Goal: Task Accomplishment & Management: Manage account settings

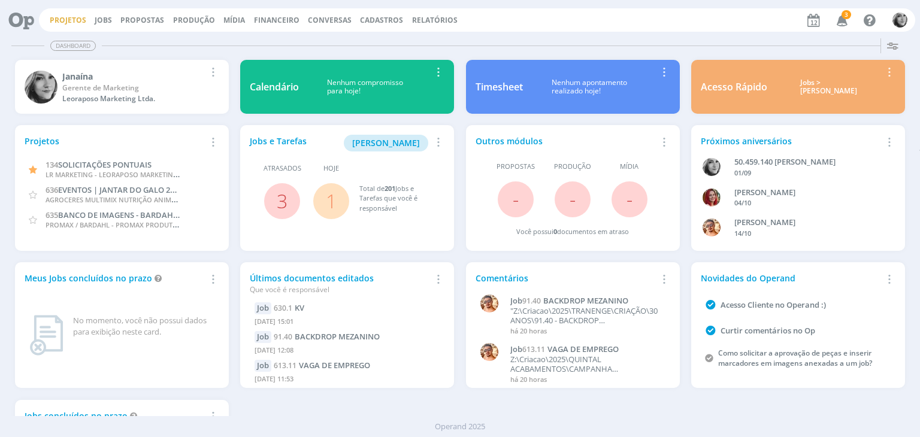
click at [67, 20] on link "Projetos" at bounding box center [68, 20] width 37 height 10
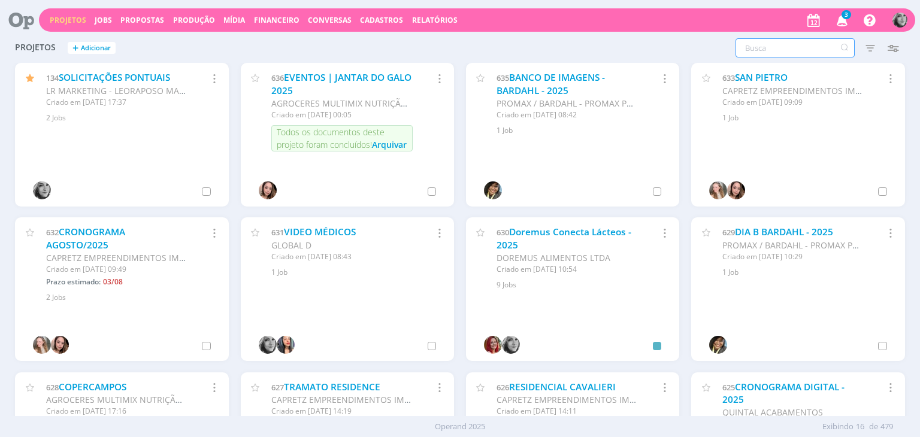
click at [765, 46] on input "text" at bounding box center [795, 47] width 119 height 19
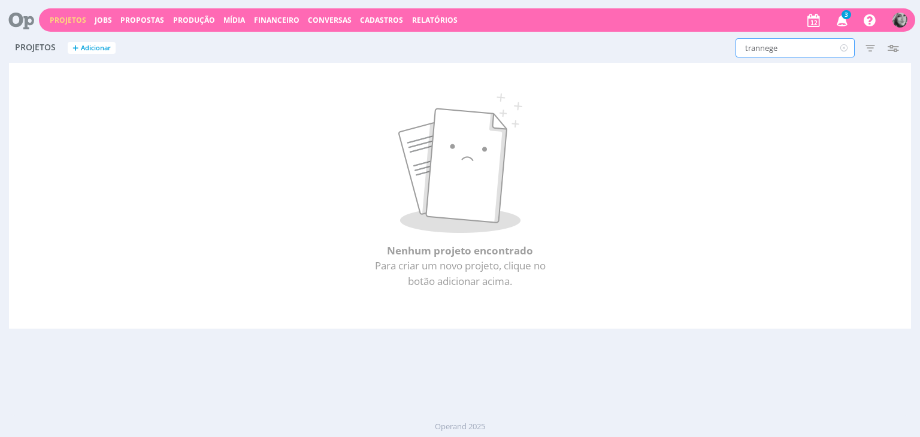
click at [765, 46] on input "trannege" at bounding box center [795, 47] width 119 height 19
drag, startPoint x: 759, startPoint y: 46, endPoint x: 795, endPoint y: 44, distance: 36.0
click at [795, 44] on input "trannege" at bounding box center [795, 47] width 119 height 19
type input "tranenge"
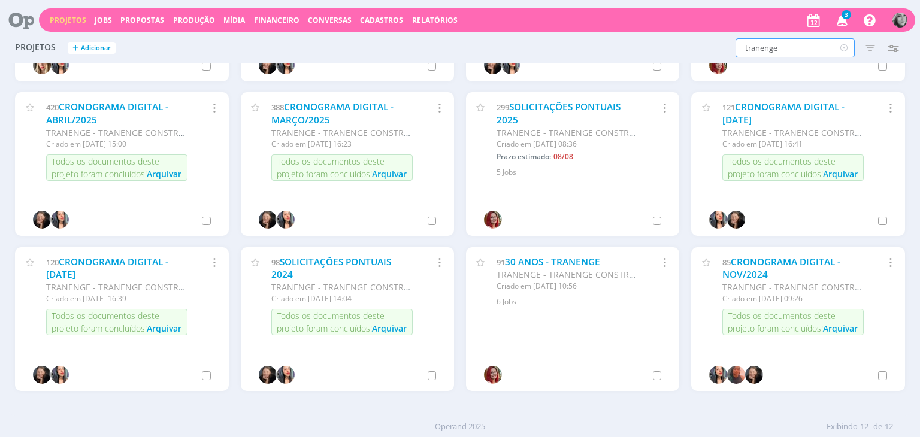
scroll to position [128, 0]
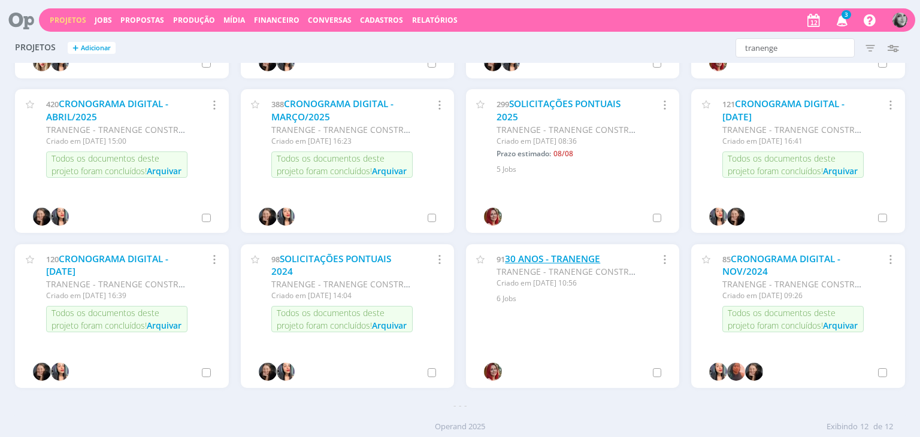
click at [557, 262] on link "30 ANOS - TRANENGE" at bounding box center [552, 259] width 95 height 13
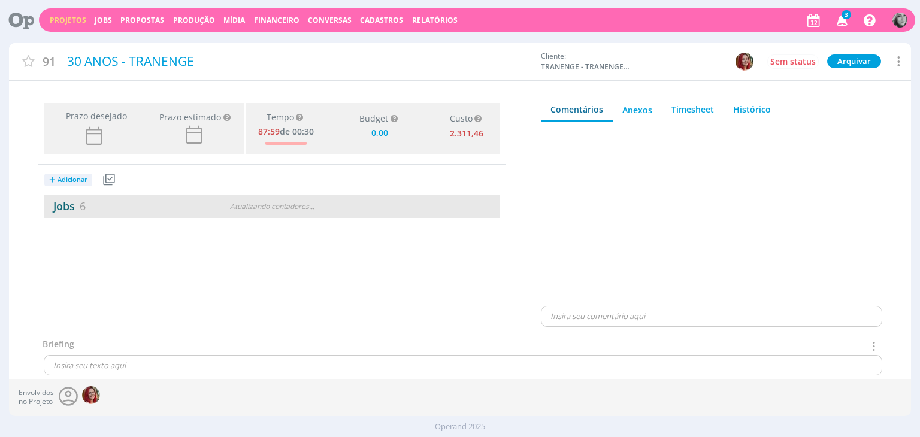
type input "0,00"
click at [61, 207] on link "Jobs 6" at bounding box center [65, 206] width 42 height 14
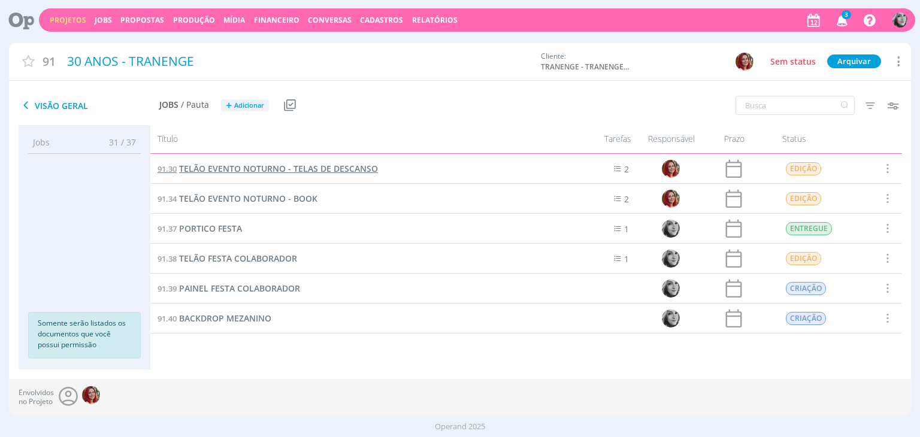
click at [279, 171] on span "TELÃO EVENTO NOTURNO - TELAS DE DESCANSO" at bounding box center [278, 168] width 199 height 11
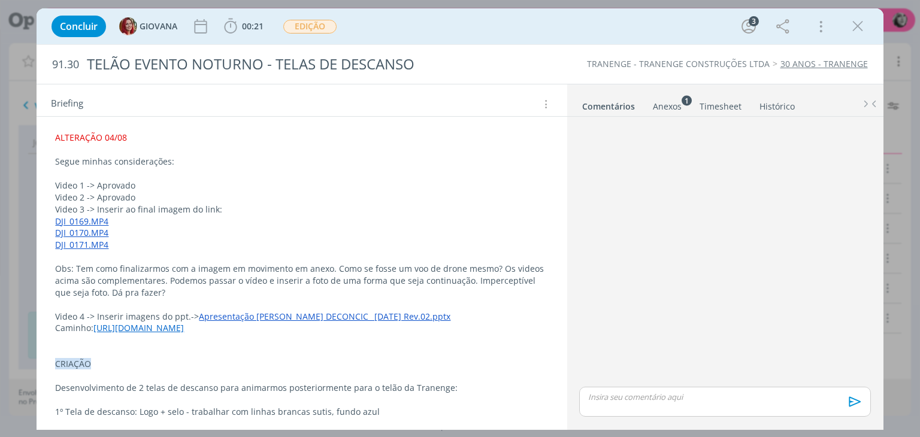
scroll to position [180, 0]
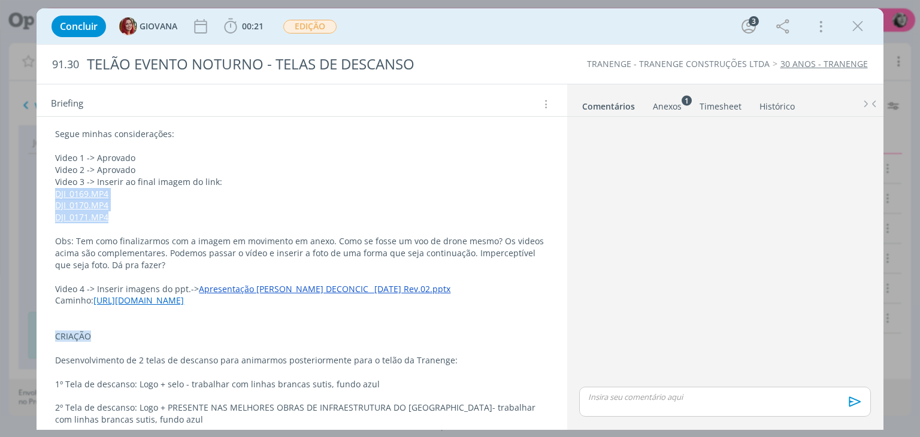
drag, startPoint x: 113, startPoint y: 217, endPoint x: 58, endPoint y: 192, distance: 60.4
click at [58, 192] on div "ALTERAÇÃO 04/08 Segue minhas considerações: Video 1 -> Aprovado Video 2 -> Apro…" at bounding box center [301, 277] width 511 height 354
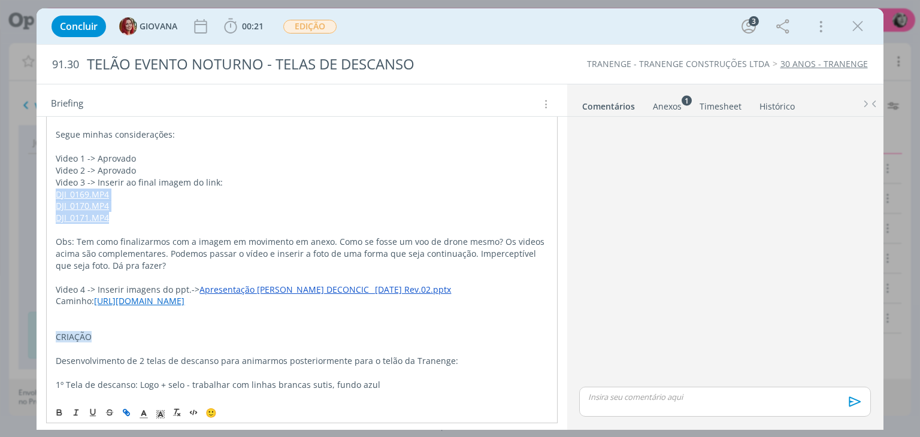
drag, startPoint x: 91, startPoint y: 325, endPoint x: 99, endPoint y: 301, distance: 25.4
click at [99, 301] on link "[URL][DOMAIN_NAME]" at bounding box center [139, 300] width 90 height 11
copy link "[URL][DOMAIN_NAME]"
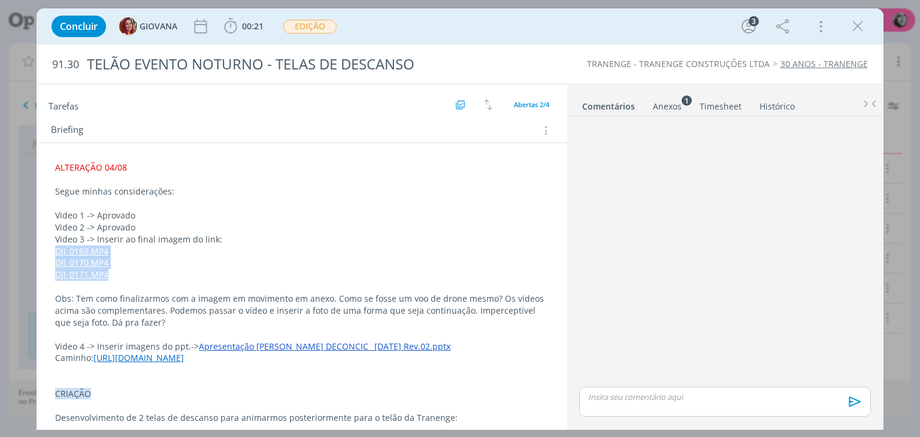
scroll to position [120, 0]
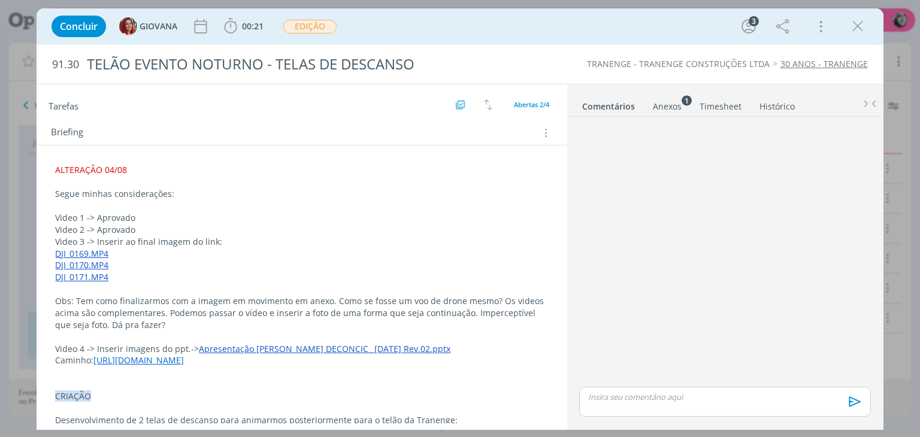
click at [55, 168] on span "ALTERAÇÃO 04/08" at bounding box center [91, 169] width 72 height 11
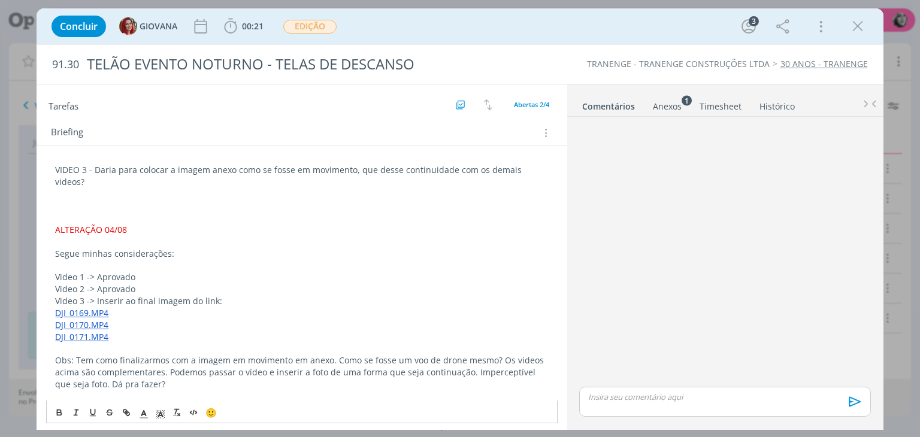
click at [549, 168] on div "VIDEO 3 - Daria para colocar a imagem anexo como se fosse em movimento, que des…" at bounding box center [301, 366] width 511 height 413
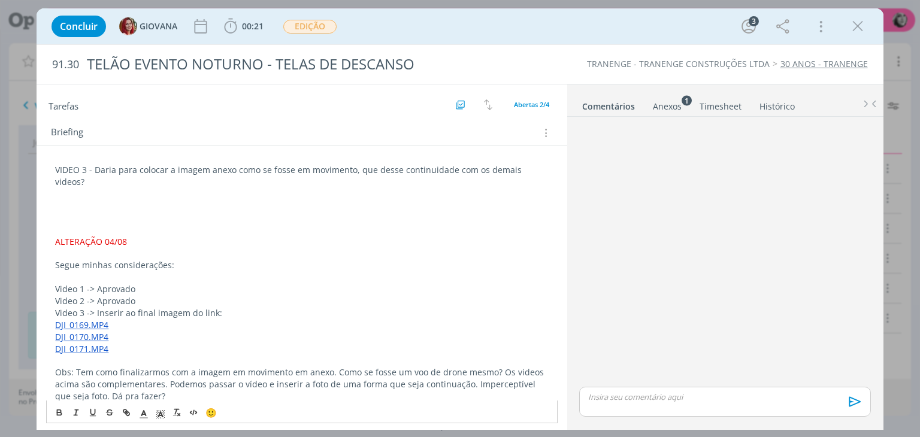
click at [668, 107] on div "Anexos 1" at bounding box center [667, 107] width 29 height 12
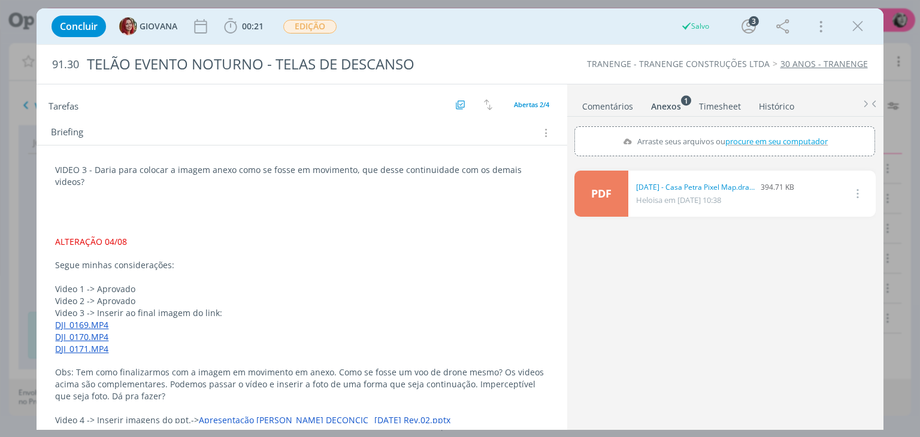
click at [784, 138] on span "procure em seu computador" at bounding box center [777, 141] width 102 height 11
click at [784, 130] on input "Arraste seus arquivos ou procure em seu computador" at bounding box center [725, 128] width 301 height 4
type input "C:\fakepath\UN 450 (1).JPG"
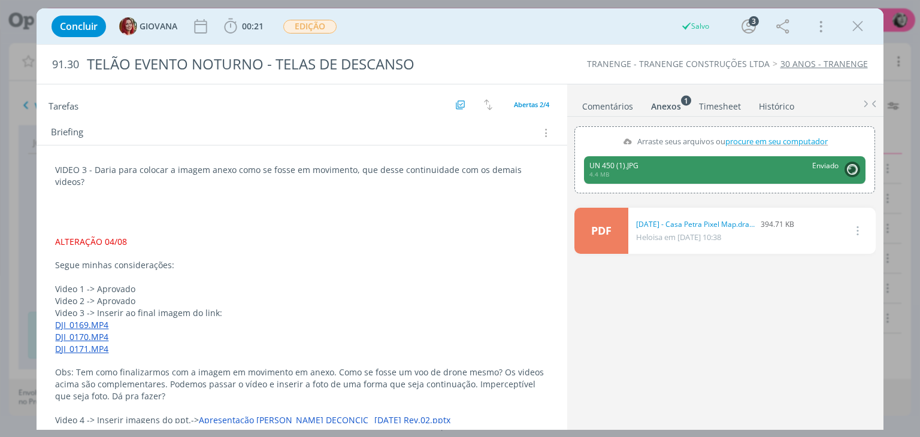
click at [350, 168] on p "VIDEO 3 - Daria para colocar a imagem anexo como se fosse em movimento, que des…" at bounding box center [301, 176] width 493 height 24
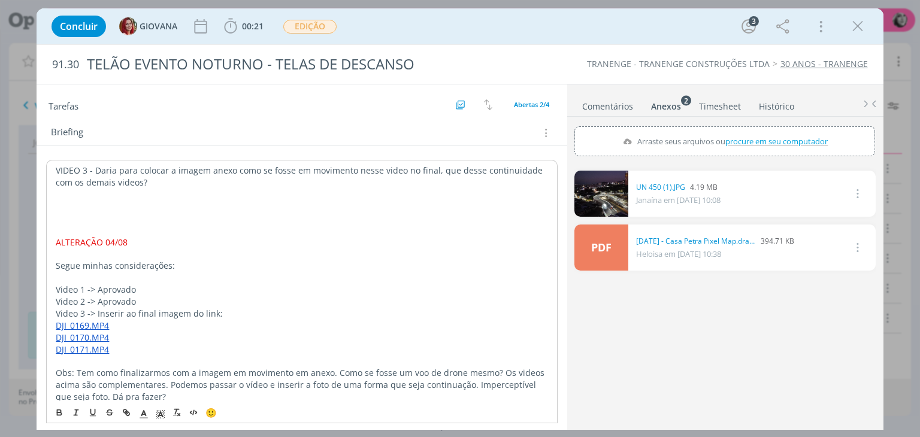
click at [141, 180] on p "VIDEO 3 - Daria para colocar a imagem anexo como se fosse em movimento nesse vi…" at bounding box center [302, 177] width 492 height 24
click at [275, 178] on p "VIDEO 3 - Daria para colocar a imagem anexo como se fosse em movimento nesse vi…" at bounding box center [302, 177] width 492 height 24
click at [150, 203] on p "dialog" at bounding box center [302, 207] width 492 height 12
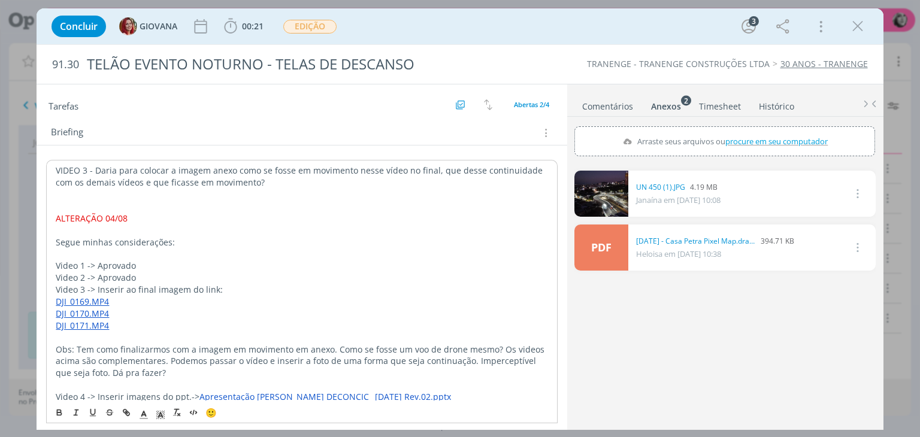
click at [55, 170] on div "VIDEO 3 - Daria para colocar a imagem anexo como se fosse em movimento nesse ví…" at bounding box center [301, 361] width 511 height 402
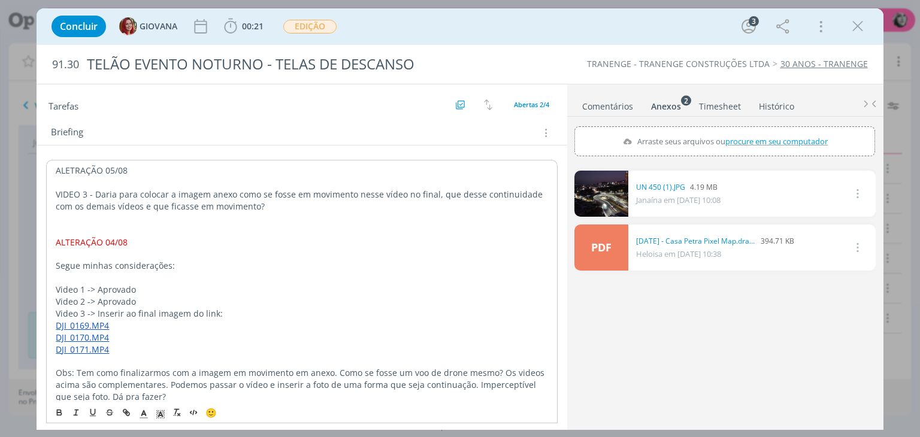
click at [80, 167] on p "ALETRAÇÃO 05/08" at bounding box center [302, 171] width 492 height 12
drag, startPoint x: 156, startPoint y: 164, endPoint x: 56, endPoint y: 168, distance: 100.2
click at [56, 168] on p "ALTERAÇÃO 05/08" at bounding box center [302, 171] width 492 height 12
click at [58, 415] on icon "dialog" at bounding box center [60, 414] width 4 height 2
click at [141, 415] on icon "dialog" at bounding box center [143, 414] width 11 height 11
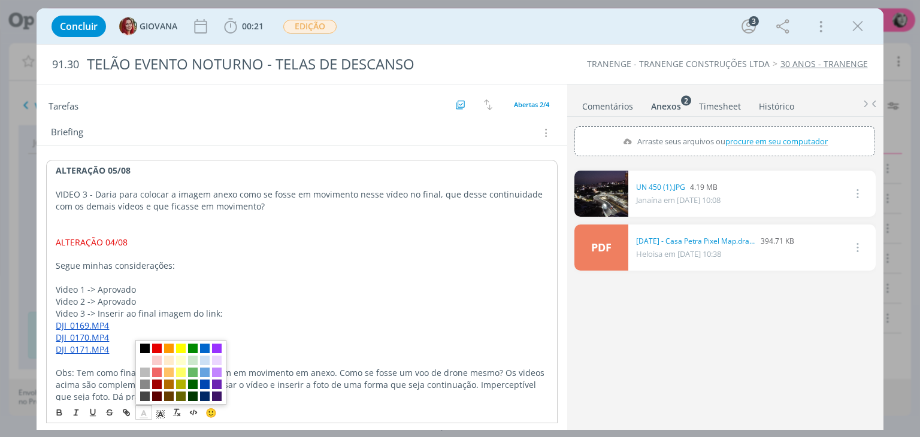
click at [157, 341] on span "dialog" at bounding box center [180, 372] width 91 height 65
drag, startPoint x: 137, startPoint y: 173, endPoint x: 54, endPoint y: 175, distance: 82.7
click at [54, 175] on div "ALTERAÇÃO 05/08 VIDEO 3 - Daria para colocar a imagem anexo como se fosse em mo…" at bounding box center [301, 373] width 511 height 426
click at [140, 414] on icon "dialog" at bounding box center [143, 414] width 11 height 11
click at [159, 351] on span "dialog" at bounding box center [157, 349] width 10 height 10
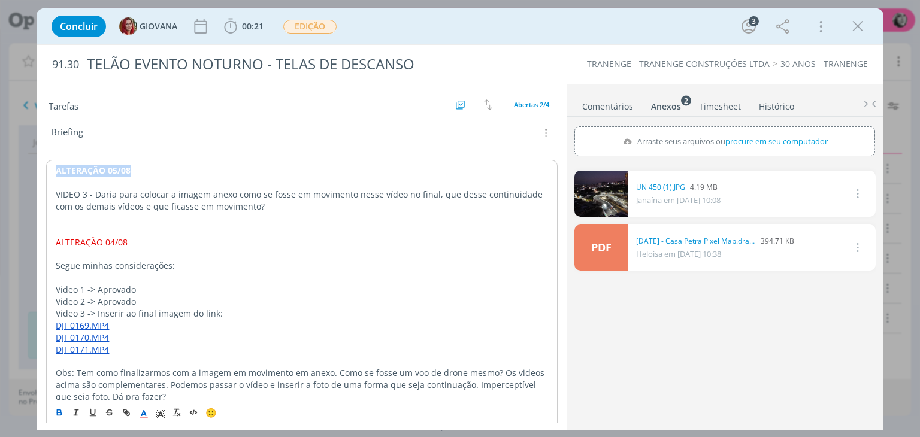
click at [150, 189] on p "VIDEO 3 - Daria para colocar a imagem anexo como se fosse em movimento nesse ví…" at bounding box center [302, 201] width 492 height 24
click at [278, 203] on p "VIDEO 3 - Daria para colocar a imagem anexo como se fosse em movimento nesse ví…" at bounding box center [302, 201] width 492 height 24
drag, startPoint x: 91, startPoint y: 189, endPoint x: 52, endPoint y: 192, distance: 39.1
click at [52, 192] on div "ALTERAÇÃO 05/08 VIDEO 3 - Daria para colocar a imagem anexo como se fosse em mo…" at bounding box center [301, 373] width 511 height 426
click at [56, 410] on icon "dialog" at bounding box center [60, 413] width 10 height 10
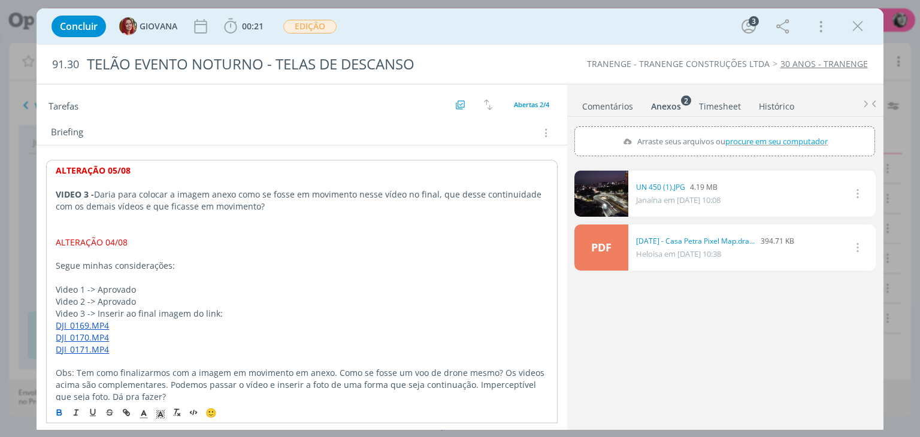
click at [289, 204] on p "VIDEO 3 - Daria para colocar a imagem anexo como se fosse em movimento nesse ví…" at bounding box center [302, 201] width 492 height 24
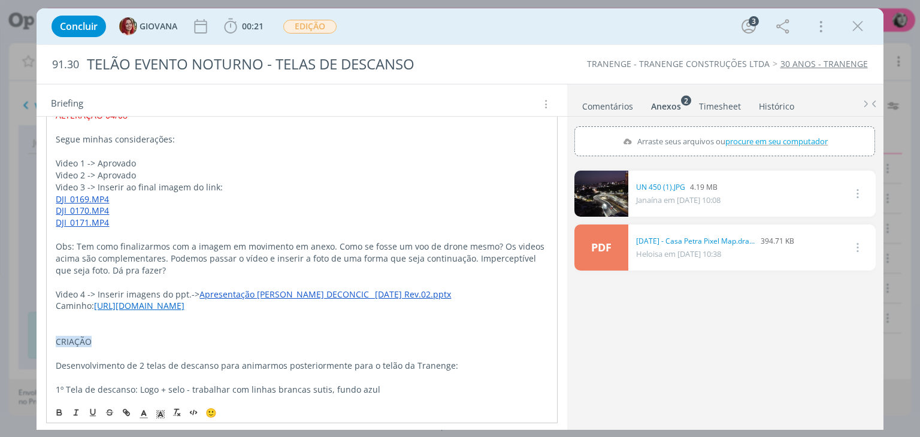
scroll to position [300, 0]
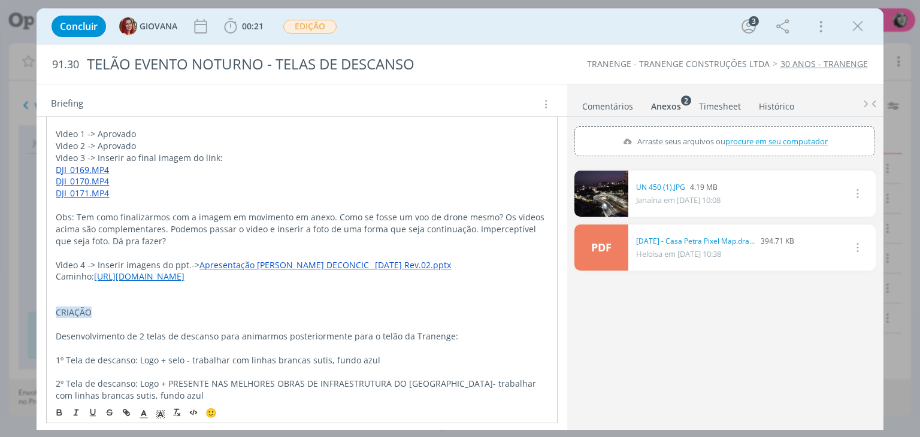
drag, startPoint x: 103, startPoint y: 301, endPoint x: 96, endPoint y: 277, distance: 24.4
click at [96, 277] on p "Caminho: https://tranenge365-my.sharepoint.com/:f:/g/personal/jessicaferreira_t…" at bounding box center [302, 277] width 492 height 12
copy p "[URL][DOMAIN_NAME]"
click at [96, 282] on p "Caminho: https://tranenge365-my.sharepoint.com/:f:/g/personal/jessicaferreira_t…" at bounding box center [301, 276] width 493 height 12
click at [95, 282] on p "Caminho: https://tranenge365-my.sharepoint.com/:f:/g/personal/jessicaferreira_t…" at bounding box center [301, 276] width 493 height 12
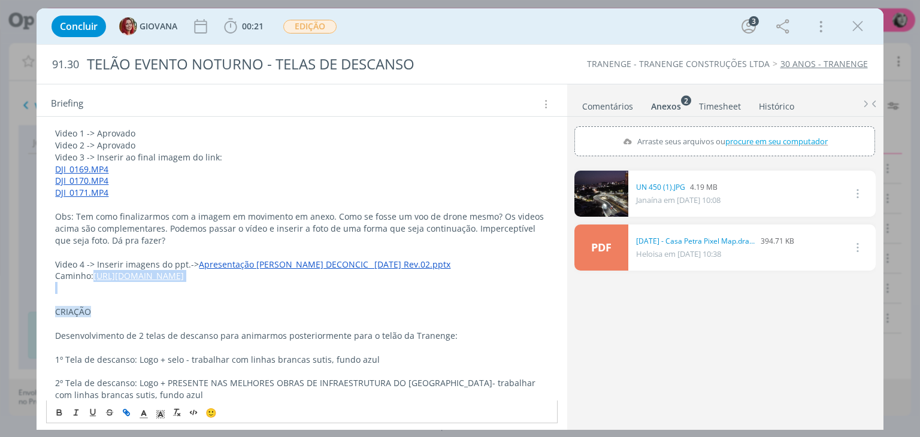
drag, startPoint x: 90, startPoint y: 301, endPoint x: 96, endPoint y: 275, distance: 26.6
click at [96, 275] on p "Caminho: https://tranenge365-my.sharepoint.com/:f:/g/personal/jessicaferreira_t…" at bounding box center [301, 276] width 493 height 12
copy link "[URL][DOMAIN_NAME]"
click at [218, 262] on link "Apresentação [PERSON_NAME] DECONCIC _[DATE] Rev.02.pptx" at bounding box center [325, 264] width 252 height 11
click at [315, 286] on link "https://tranenge365-my.sharepoint.com/:p:/g/personal/jessicaferreira_tranenge_c…" at bounding box center [296, 288] width 90 height 16
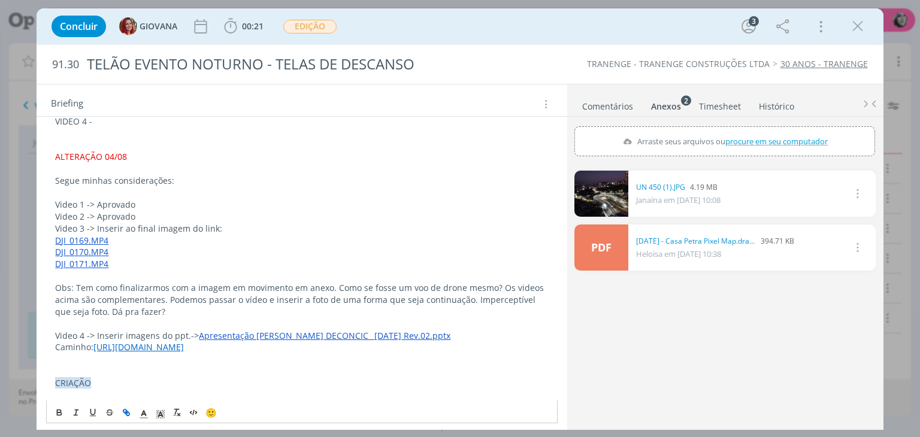
scroll to position [180, 0]
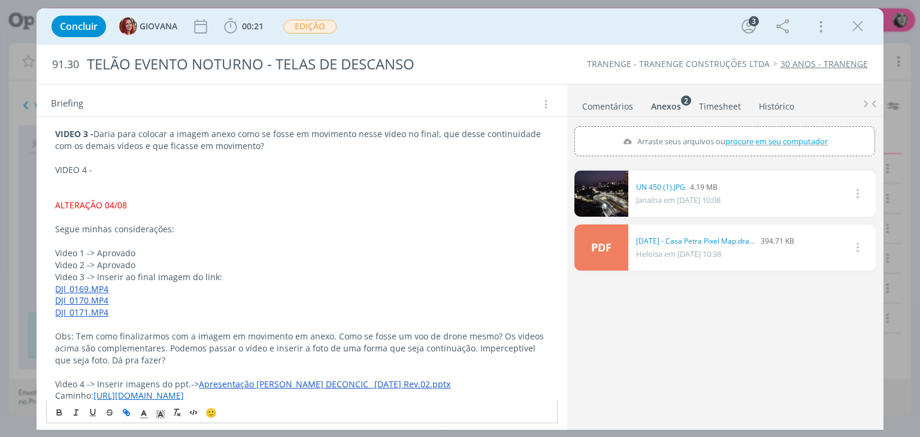
drag, startPoint x: 125, startPoint y: 181, endPoint x: 123, endPoint y: 171, distance: 10.5
click at [125, 180] on p "dialog" at bounding box center [301, 182] width 493 height 12
click at [123, 170] on p "VIDEO 4 -" at bounding box center [301, 170] width 493 height 12
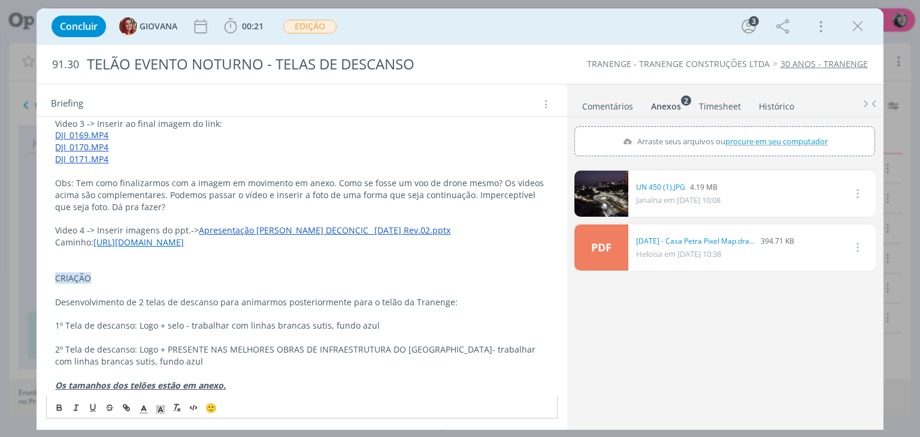
scroll to position [403, 0]
drag, startPoint x: 119, startPoint y: 247, endPoint x: 58, endPoint y: 219, distance: 67.3
click at [58, 237] on p "Caminho: https://tranenge365-my.sharepoint.com/:f:/g/personal/jessicaferreira_t…" at bounding box center [301, 243] width 493 height 12
copy p "Caminho: https://tranenge365-my.sharepoint.com/:f:/g/personal/jessicaferreira_t…"
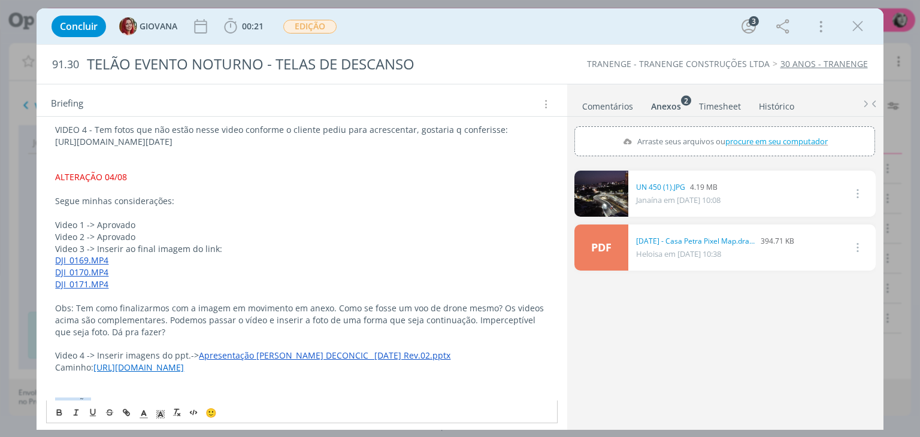
scroll to position [163, 0]
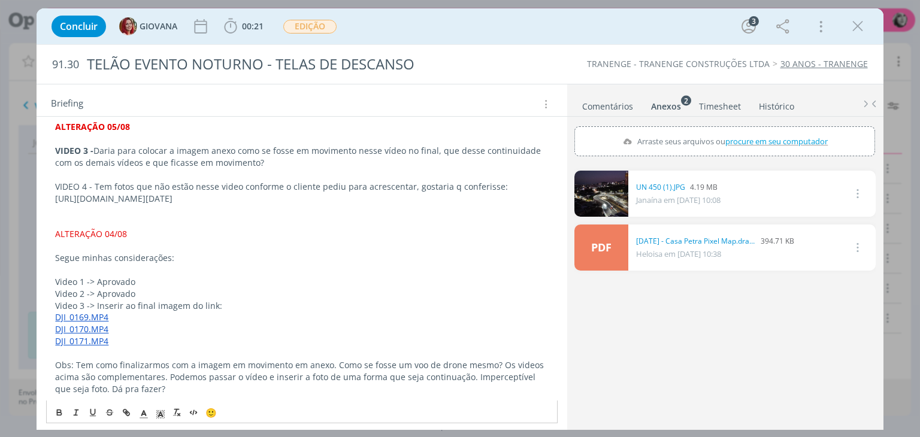
drag, startPoint x: 236, startPoint y: 235, endPoint x: 42, endPoint y: 197, distance: 197.8
click at [42, 197] on div "ALTERAÇÃO 05/08 VIDEO 3 - Daria para colocar a imagem anexo como se fosse em mo…" at bounding box center [302, 353] width 530 height 503
click at [407, 183] on p "VIDEO 4 - Tem fotos que não estão nesse vídeo conforme o cliente pediu para acr…" at bounding box center [301, 187] width 493 height 12
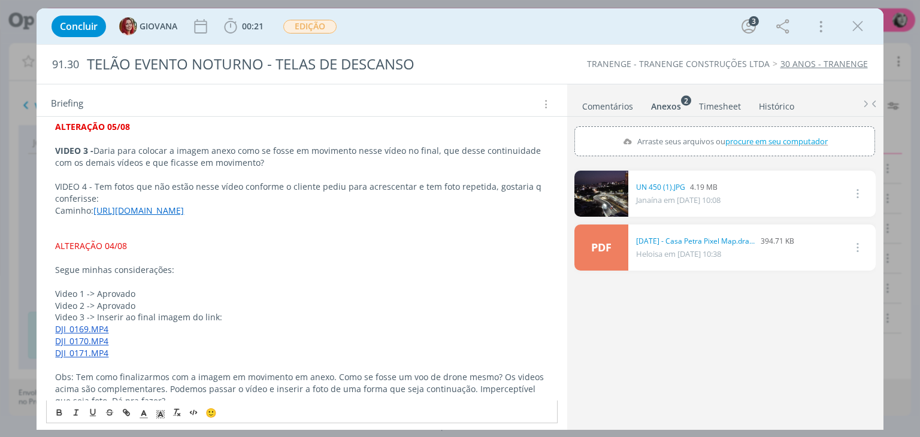
click at [127, 228] on p "dialog" at bounding box center [301, 222] width 493 height 12
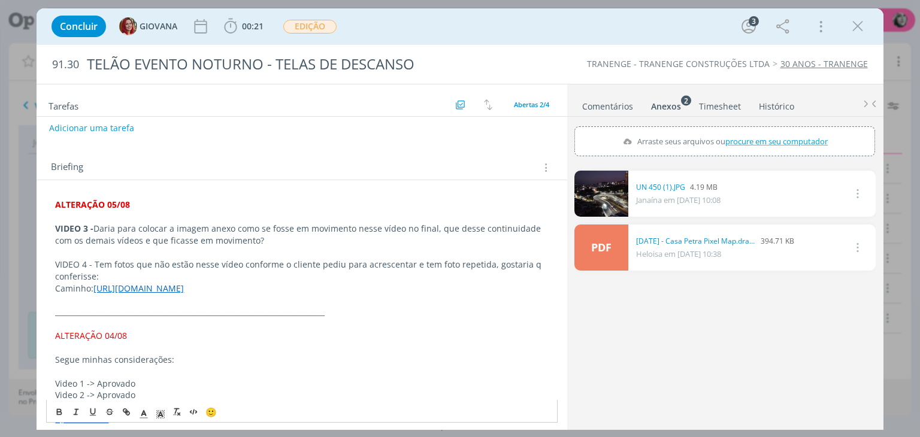
scroll to position [0, 0]
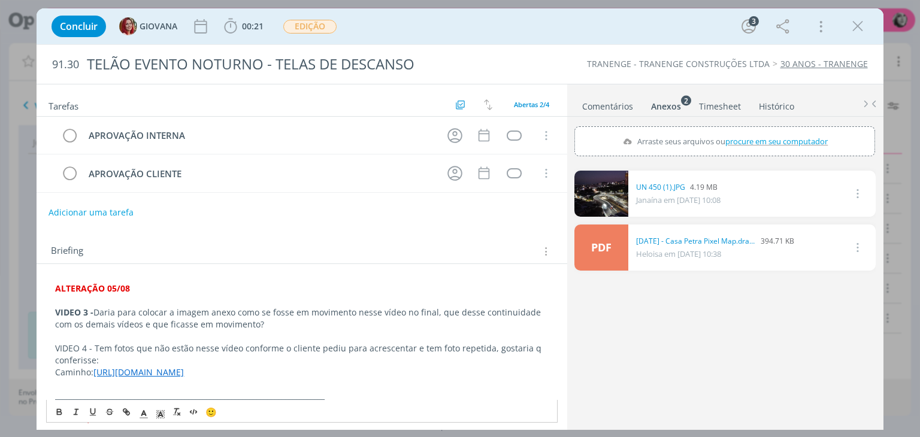
click at [104, 214] on button "Adicionar uma tarefa" at bounding box center [91, 213] width 85 height 20
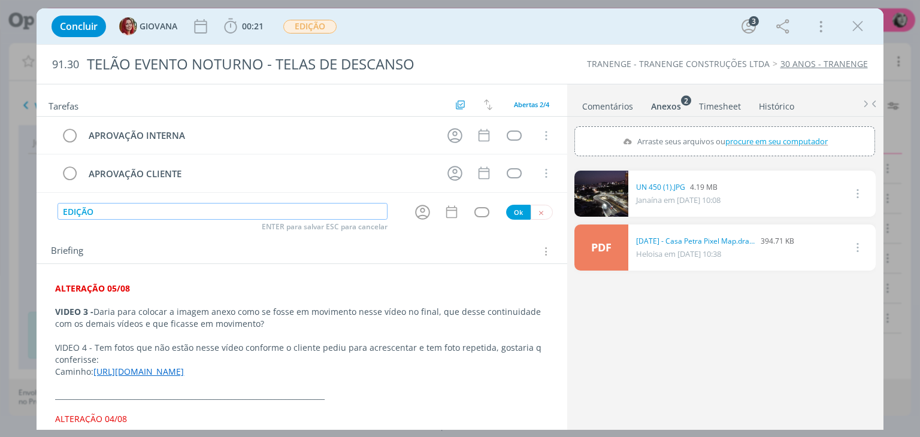
type input "EDIÇÃO"
click at [247, 244] on div "Briefing Briefings Predefinidos Versões do Briefing Ver Briefing do Projeto" at bounding box center [303, 252] width 505 height 16
click at [418, 212] on icon "dialog" at bounding box center [422, 212] width 19 height 19
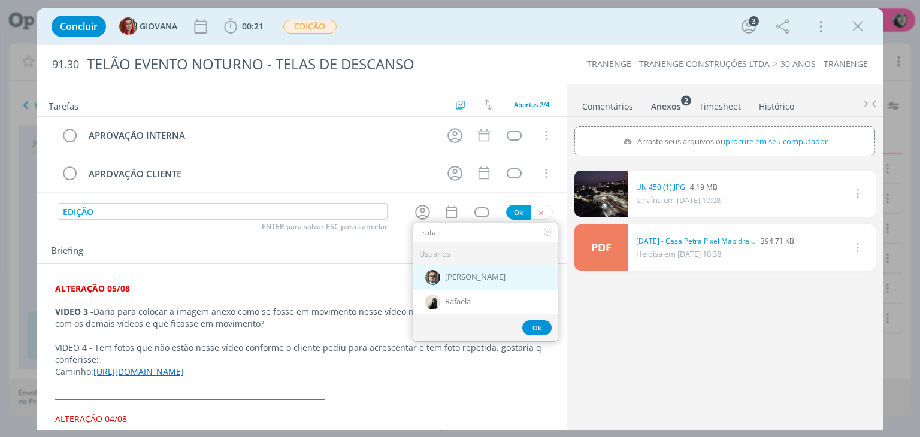
type input "rafa"
click at [475, 277] on div "[PERSON_NAME]" at bounding box center [485, 277] width 144 height 25
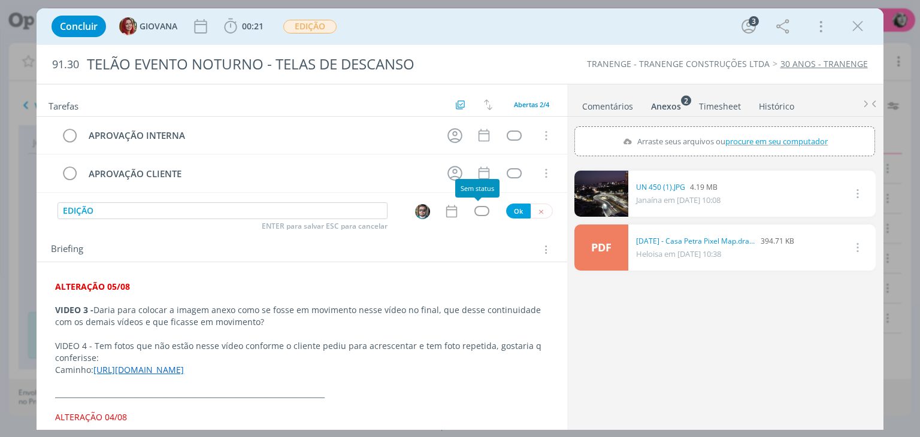
click at [475, 209] on div "dialog" at bounding box center [482, 211] width 15 height 10
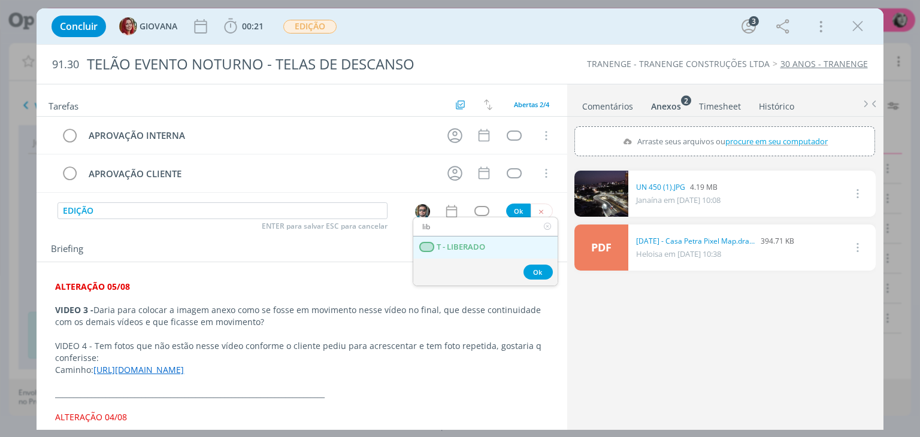
type input "lib"
click at [473, 247] on span "T - LIBERADO" at bounding box center [461, 248] width 49 height 10
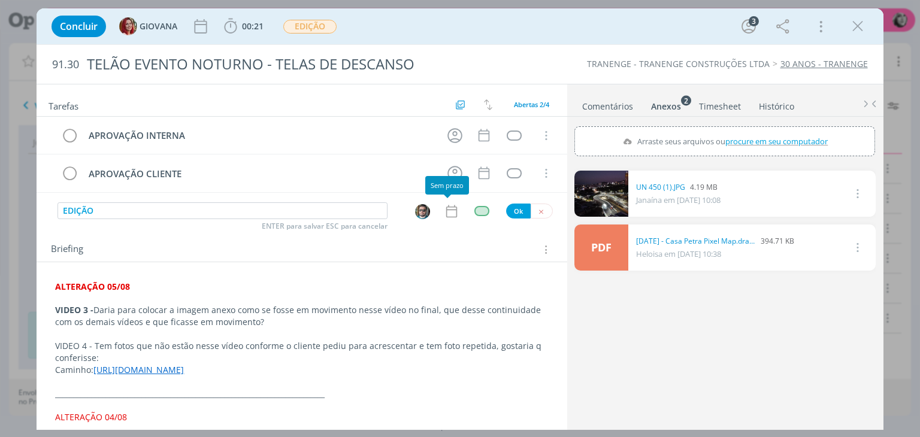
click at [448, 210] on icon "dialog" at bounding box center [452, 212] width 16 height 16
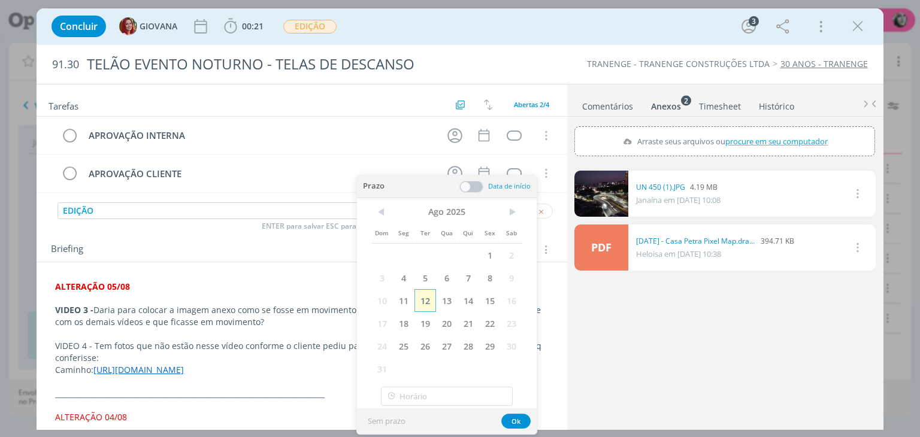
click at [427, 298] on span "12" at bounding box center [426, 300] width 22 height 23
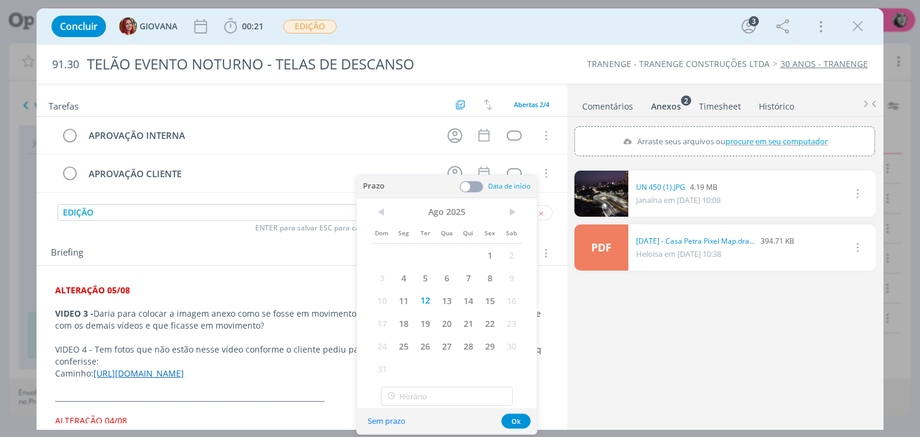
click at [151, 237] on div "Briefing Briefings Predefinidos Versões do Briefing Ver Briefing do Projeto" at bounding box center [302, 250] width 530 height 32
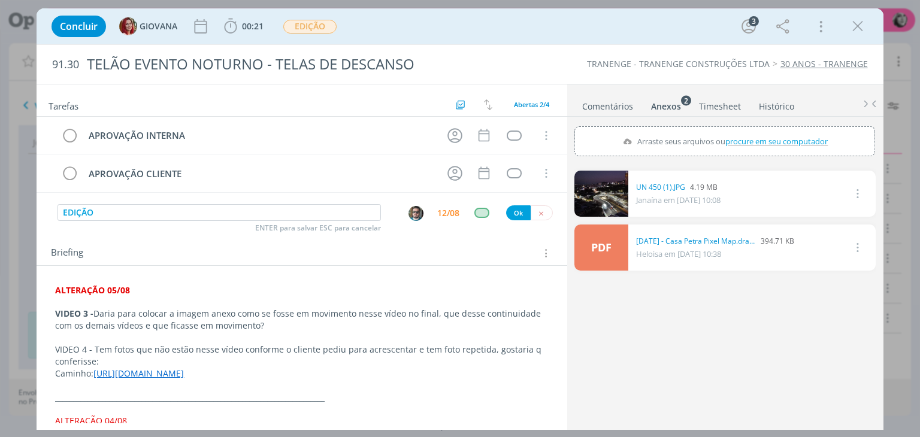
click at [117, 243] on div "Briefing Briefings Predefinidos Versões do Briefing Ver Briefing do Projeto" at bounding box center [302, 250] width 530 height 32
click at [509, 214] on button "Ok" at bounding box center [518, 213] width 25 height 15
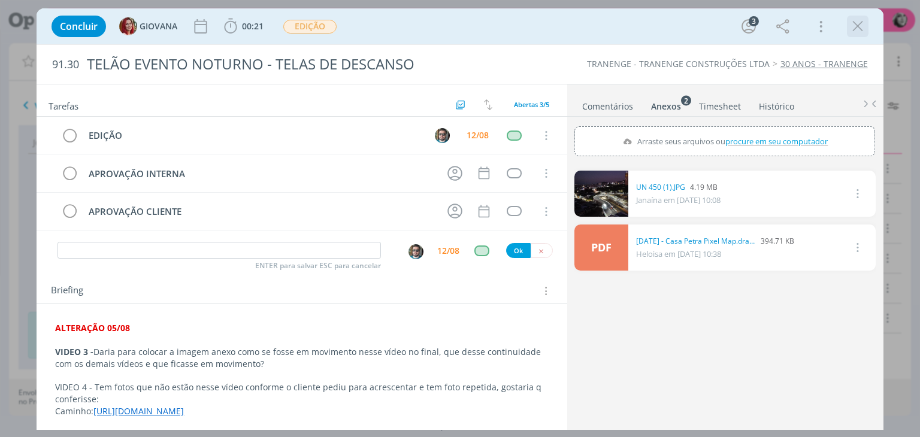
click at [865, 29] on icon "dialog" at bounding box center [858, 26] width 18 height 18
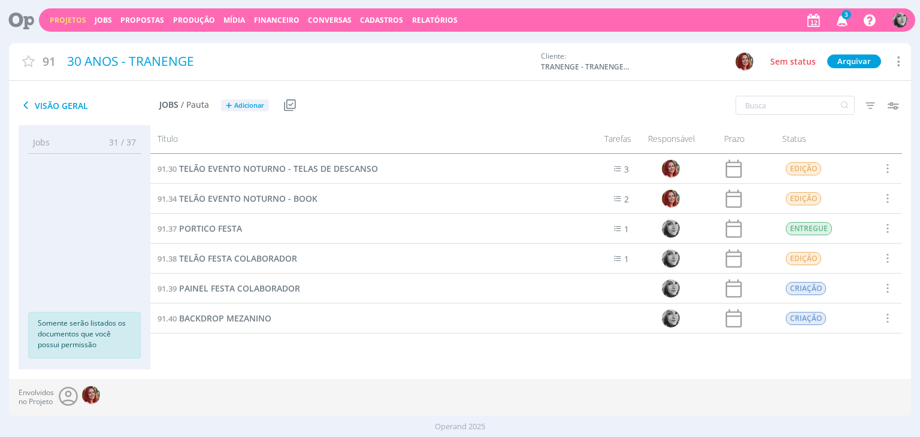
click at [264, 367] on div "Título Tarefas Responsável Prazo Status 91.30 TELÃO EVENTO NOTURNO - TELAS DE D…" at bounding box center [525, 247] width 751 height 244
click at [274, 168] on span "TELÃO EVENTO NOTURNO - TELAS DE DESCANSO" at bounding box center [278, 168] width 199 height 11
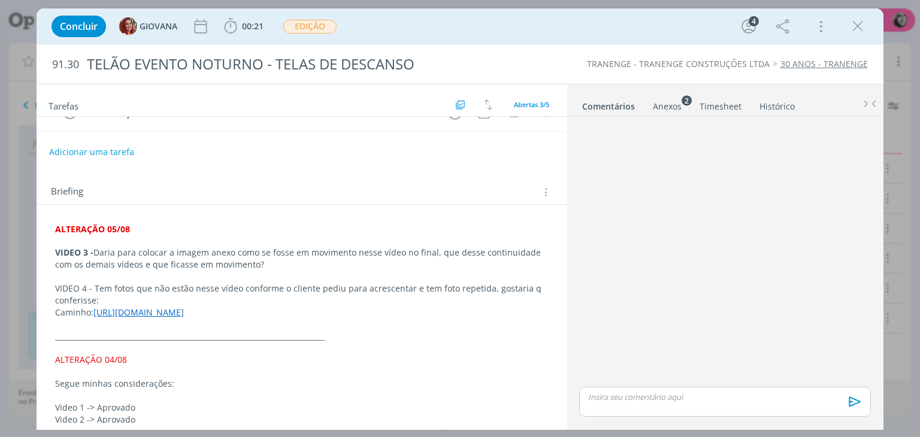
scroll to position [120, 0]
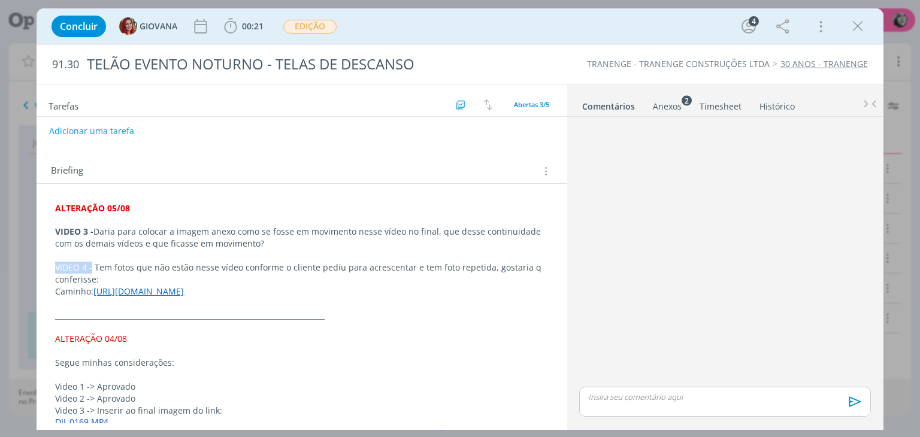
drag, startPoint x: 91, startPoint y: 265, endPoint x: 48, endPoint y: 268, distance: 43.2
click at [48, 268] on div "ALTERAÇÃO 05/08 VIDEO 3 - Daria para colocar a imagem anexo como se fosse em mo…" at bounding box center [301, 440] width 511 height 485
click at [58, 408] on icon "dialog" at bounding box center [60, 413] width 10 height 10
click at [866, 26] on icon "dialog" at bounding box center [858, 26] width 18 height 18
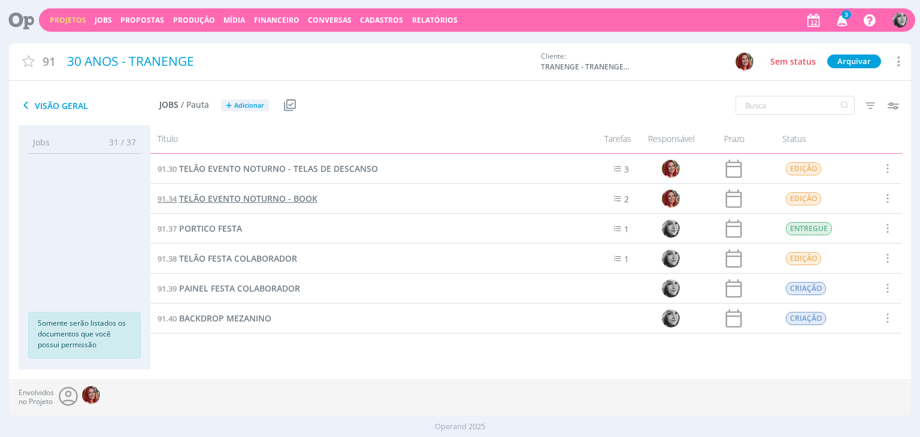
click at [269, 202] on span "TELÃO EVENTO NOTURNO - BOOK" at bounding box center [248, 198] width 138 height 11
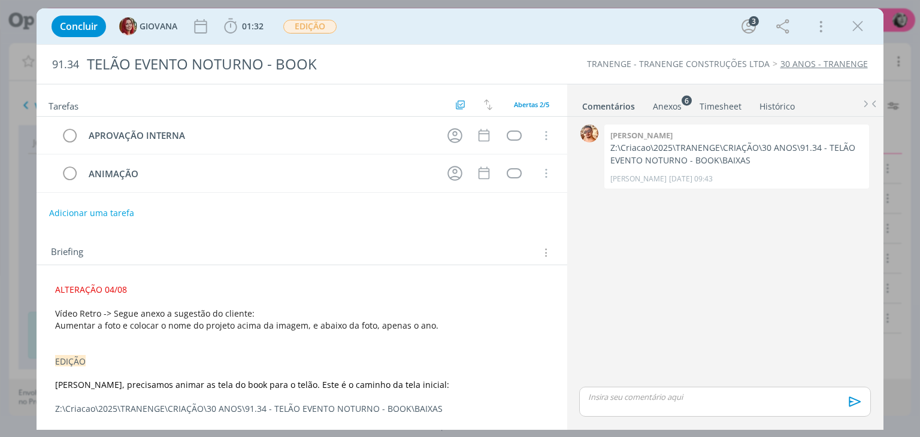
click at [55, 264] on div "Briefing Briefings Predefinidos Versões do Briefing Ver Briefing do Projeto" at bounding box center [302, 249] width 530 height 32
click at [57, 288] on span "ALTERAÇÃO 04/08" at bounding box center [91, 289] width 72 height 11
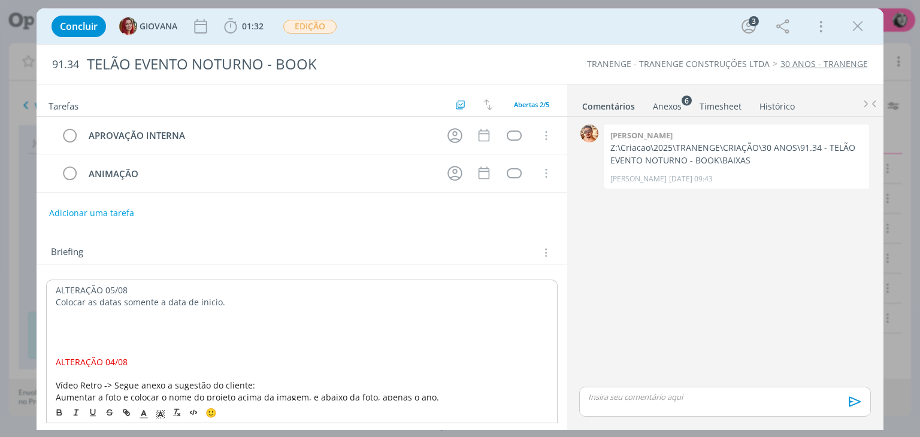
click at [240, 297] on p "1 - Colocar as datas somente a data de inicio." at bounding box center [302, 303] width 492 height 12
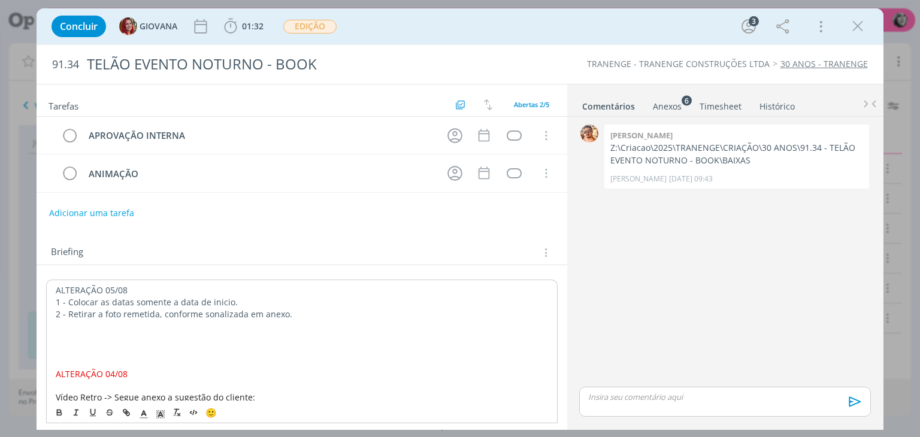
click at [209, 312] on p "2 - Retirar a foto remetida, conforme sonalizada em anexo." at bounding box center [302, 315] width 492 height 12
click at [302, 309] on p "2 - Retirar a foto remetida, conforme sinalizada em anexo." at bounding box center [302, 315] width 492 height 12
drag, startPoint x: 128, startPoint y: 289, endPoint x: 53, endPoint y: 286, distance: 75.6
click at [56, 410] on icon "dialog" at bounding box center [60, 413] width 10 height 10
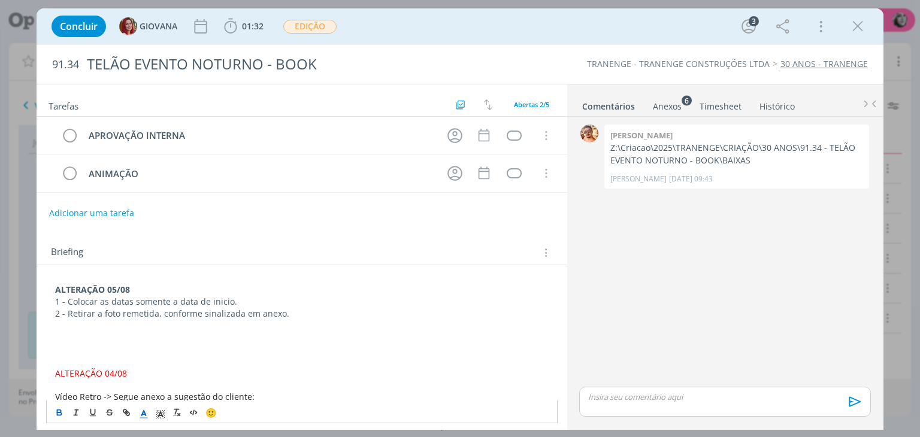
click at [148, 414] on icon "dialog" at bounding box center [143, 414] width 11 height 11
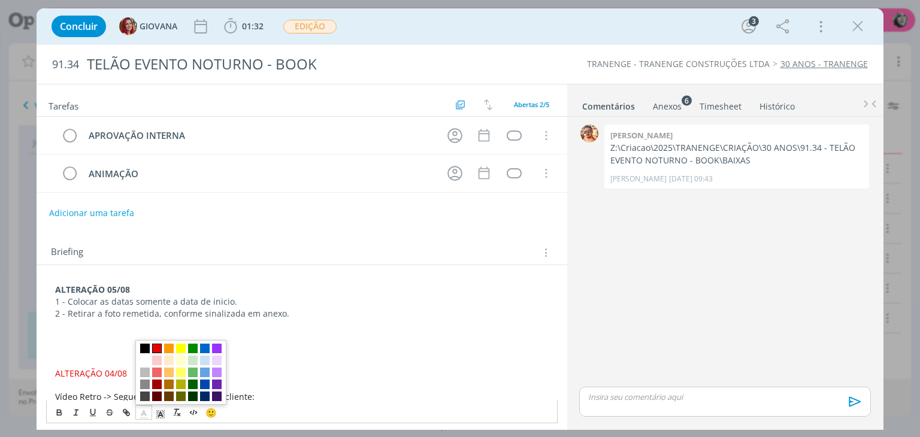
click at [157, 344] on span "dialog" at bounding box center [157, 349] width 10 height 10
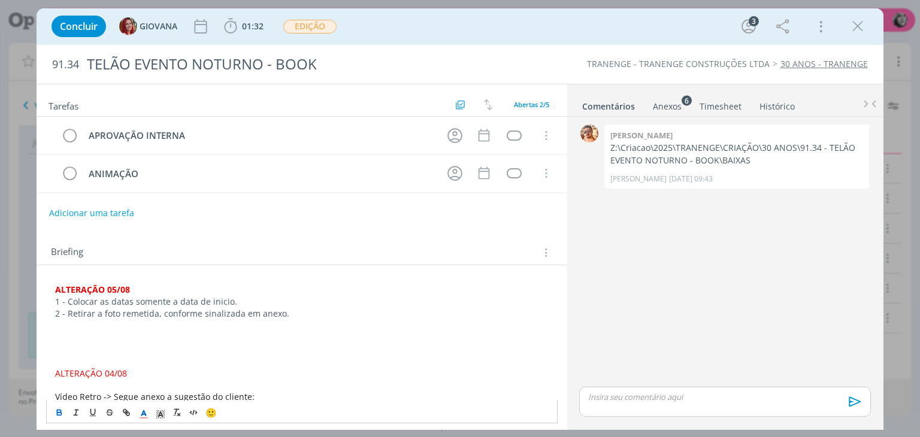
click at [117, 322] on p "dialog" at bounding box center [301, 326] width 493 height 12
click at [94, 348] on p "dialog" at bounding box center [301, 350] width 493 height 12
click at [99, 209] on button "Adicionar uma tarefa" at bounding box center [91, 213] width 85 height 20
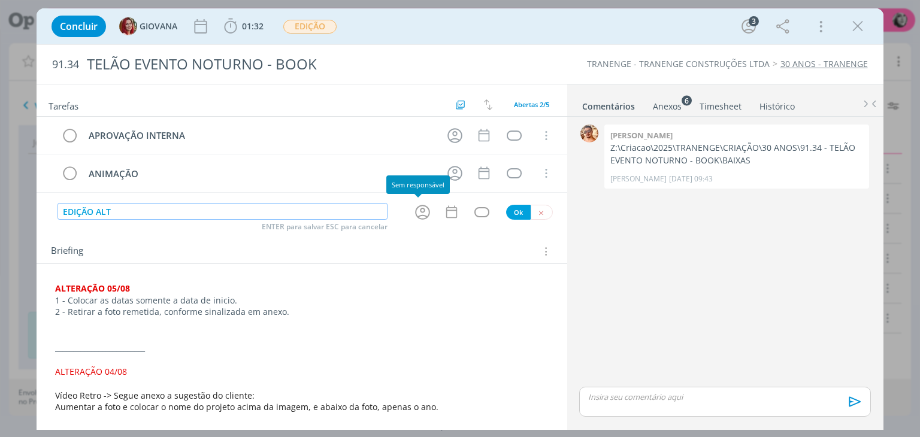
click at [416, 212] on icon "dialog" at bounding box center [422, 212] width 19 height 19
type input "EDIÇÃO ALT"
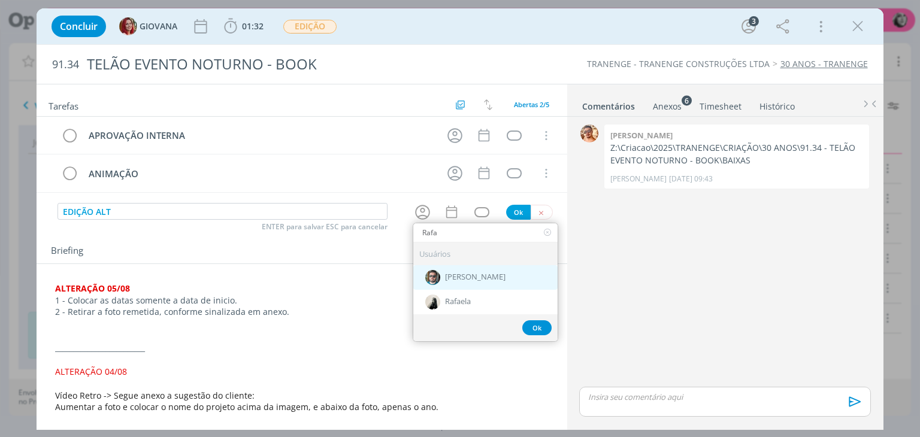
type input "Rafa"
click at [455, 273] on span "[PERSON_NAME]" at bounding box center [475, 278] width 61 height 10
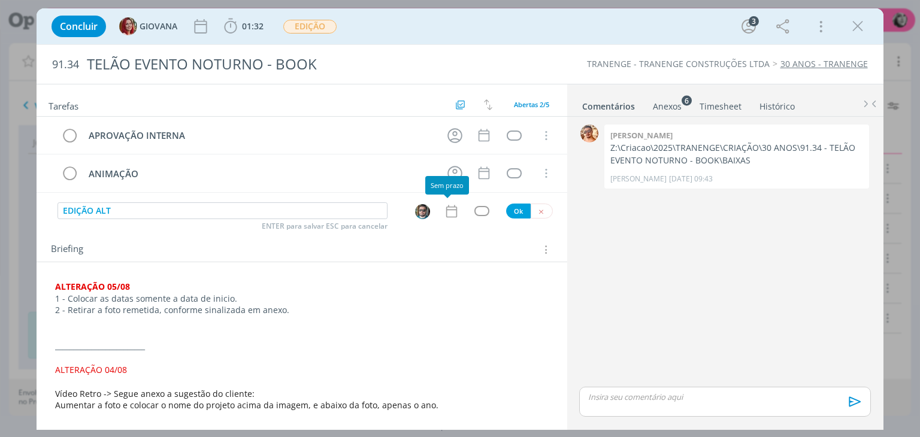
click at [449, 214] on icon "dialog" at bounding box center [452, 212] width 16 height 16
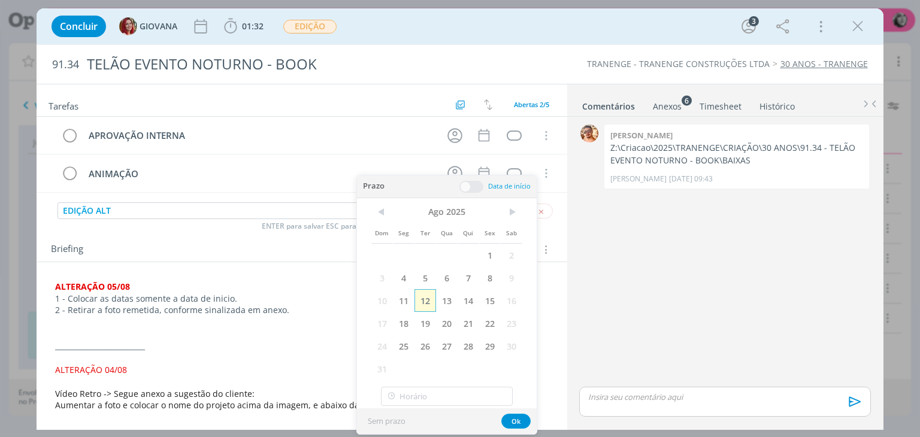
click at [427, 300] on span "12" at bounding box center [426, 300] width 22 height 23
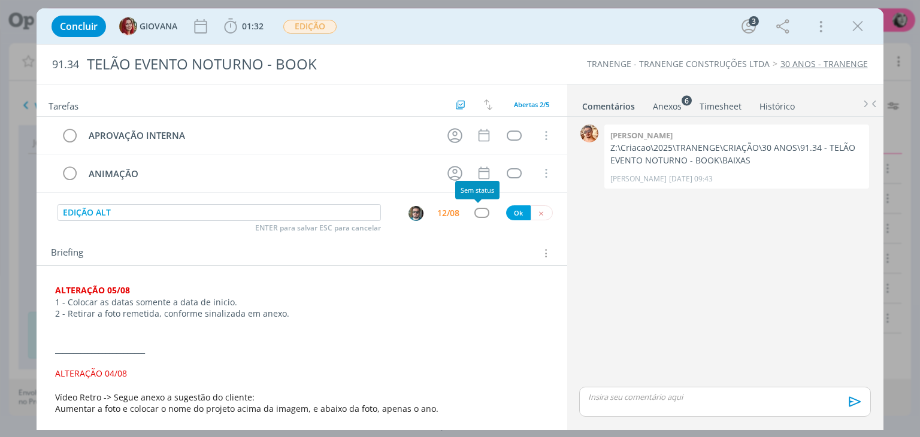
click at [478, 213] on div "dialog" at bounding box center [482, 213] width 15 height 10
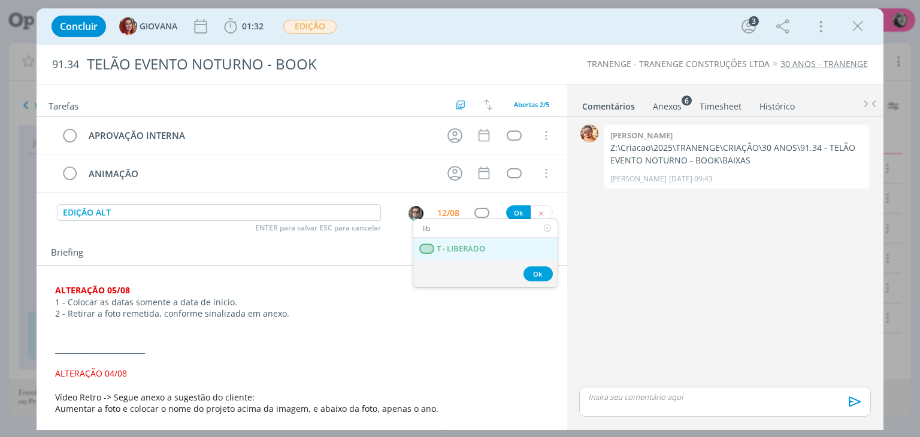
type input "lib"
click at [467, 255] on LIBERADO "T - LIBERADO" at bounding box center [485, 249] width 144 height 22
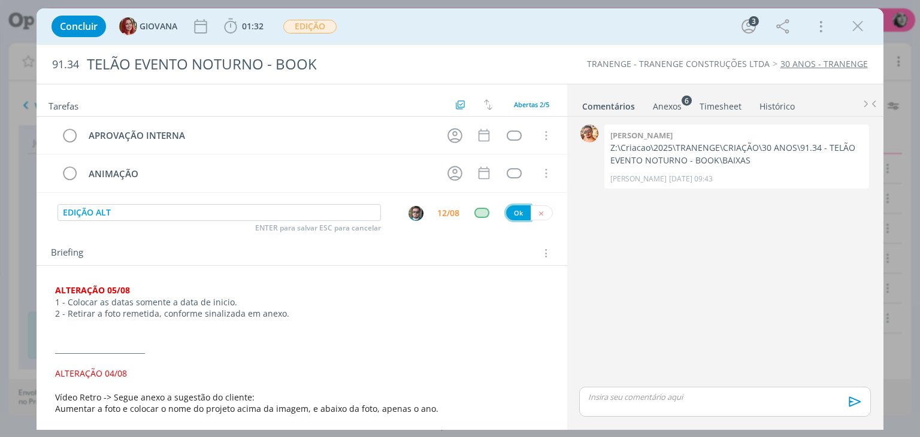
click at [506, 215] on button "Ok" at bounding box center [518, 213] width 25 height 15
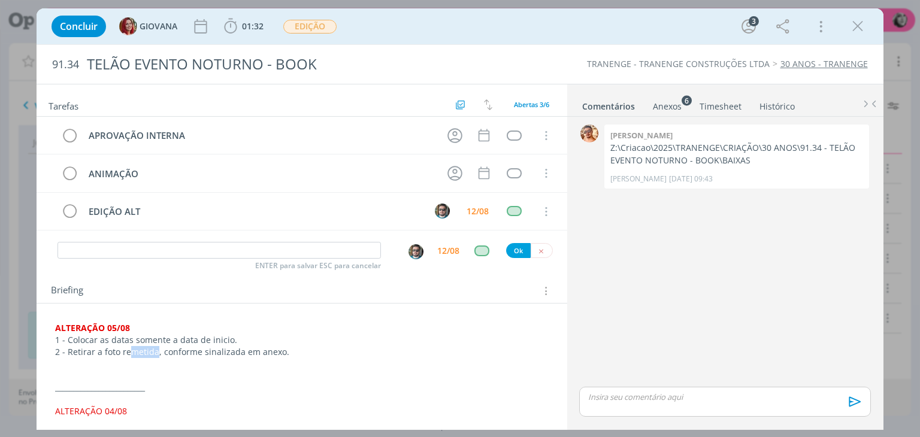
drag, startPoint x: 156, startPoint y: 352, endPoint x: 129, endPoint y: 354, distance: 26.4
click at [129, 354] on p "2 - Retirar a foto remetida, conforme sinalizada em anexo." at bounding box center [301, 352] width 493 height 12
click at [361, 336] on p "1 - Colocar as datas somente a data de inicio." at bounding box center [302, 341] width 492 height 12
click at [675, 104] on div "Anexos 6" at bounding box center [667, 107] width 29 height 12
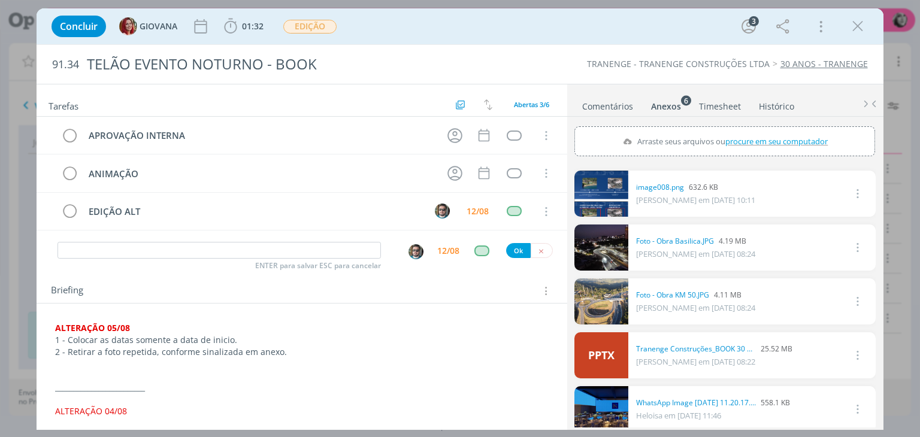
click at [753, 140] on span "procure em seu computador" at bounding box center [777, 141] width 102 height 11
click at [753, 130] on input "Arraste seus arquivos ou procure em seu computador" at bounding box center [725, 128] width 301 height 4
type input "C:\fakepath\WhatsApp Image [DATE] 08.57.21.jpeg"
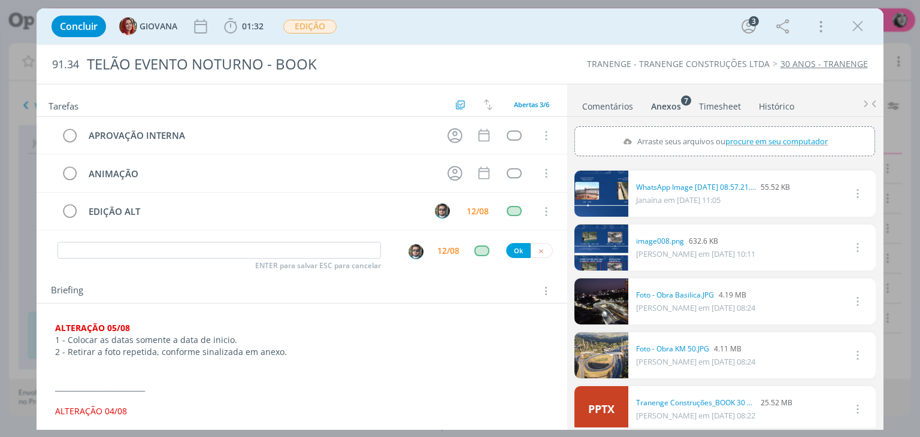
click at [614, 177] on link "dialog" at bounding box center [602, 194] width 54 height 46
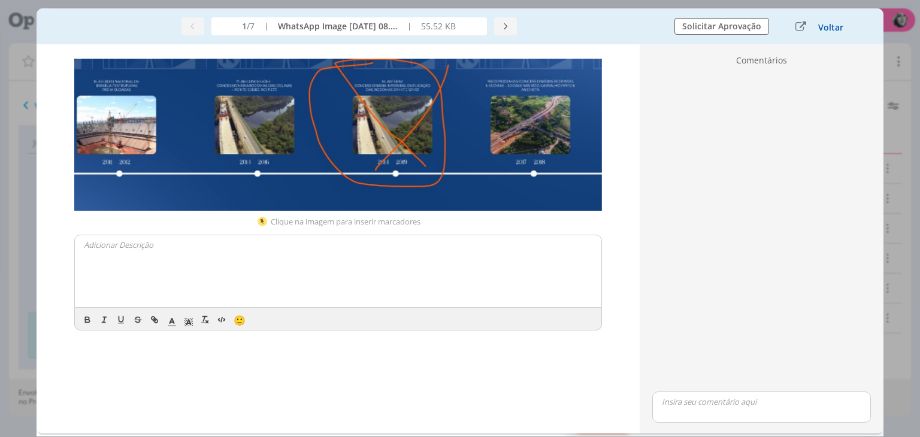
click at [827, 28] on button "Voltar" at bounding box center [831, 28] width 26 height 10
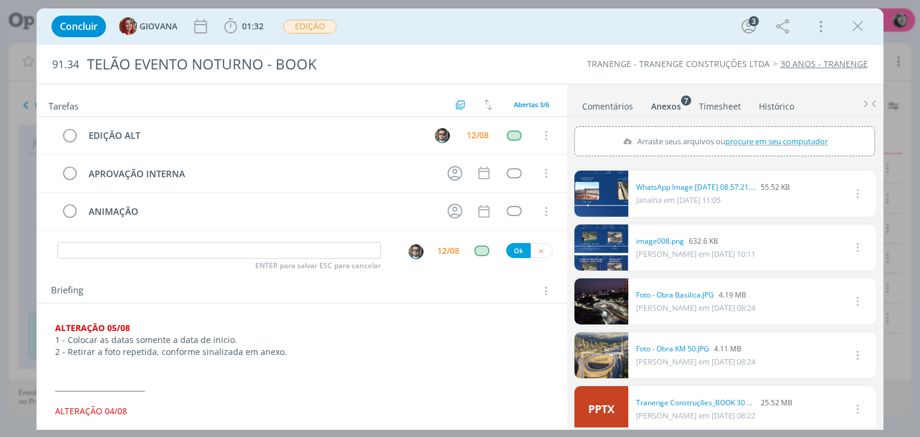
click at [287, 351] on p "2 - Retirar a foto repetida, conforme sinalizada em anexo." at bounding box center [301, 352] width 493 height 12
click at [285, 350] on p "2 - Retirar a foto repetida, conforme sinalizada em anexo." at bounding box center [301, 352] width 493 height 12
click at [143, 366] on p "3- testar a fonte bold" at bounding box center [301, 364] width 493 height 12
drag, startPoint x: 303, startPoint y: 371, endPoint x: 297, endPoint y: 361, distance: 11.3
drag, startPoint x: 128, startPoint y: 363, endPoint x: 141, endPoint y: 391, distance: 31.4
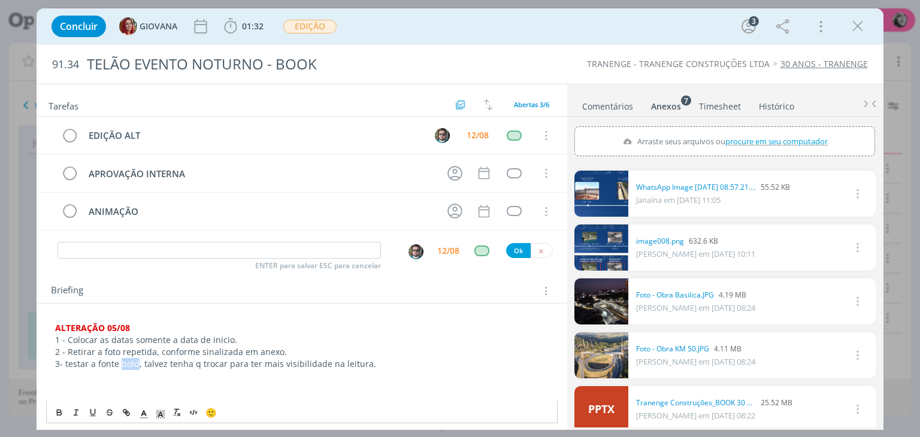
click at [137, 372] on p "dialog" at bounding box center [301, 376] width 493 height 12
drag, startPoint x: 165, startPoint y: 360, endPoint x: 141, endPoint y: 367, distance: 25.0
click at [141, 367] on p "3- testar a fonte bold, talvez tenha q trocar para ter mais visibilidade na lei…" at bounding box center [301, 364] width 493 height 12
click at [340, 360] on p "3- testar a fonte bold, sugiro trocar para ter mais visibilidade na leitura." at bounding box center [301, 364] width 493 height 12
click at [17, 345] on div "Concluir GIOVANA 01:32 Iniciar Apontar Data * [DATE] Horas * 00:00 Tarefa Selec…" at bounding box center [460, 218] width 920 height 437
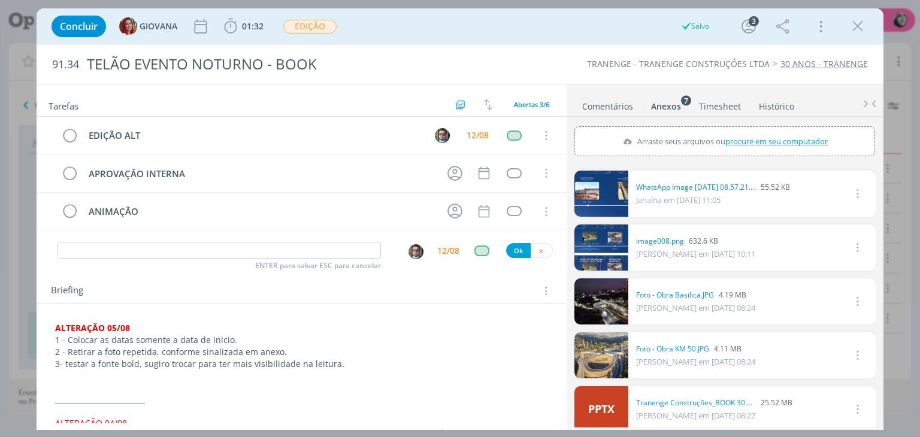
click at [122, 324] on strong "ALTERAÇÃO 05/08" at bounding box center [92, 327] width 75 height 11
click at [115, 325] on strong "ALTERAÇÃO 05/08" at bounding box center [93, 328] width 75 height 11
click at [43, 276] on div "Briefing Briefings Predefinidos Versões do Briefing Ver Briefing do Projeto" at bounding box center [302, 287] width 530 height 32
click at [32, 270] on div "Concluir GIOVANA 01:32 Iniciar Apontar Data * [DATE] Horas * 00:00 Tarefa Selec…" at bounding box center [460, 218] width 920 height 437
click at [858, 28] on icon "dialog" at bounding box center [858, 26] width 18 height 18
